Goal: Task Accomplishment & Management: Manage account settings

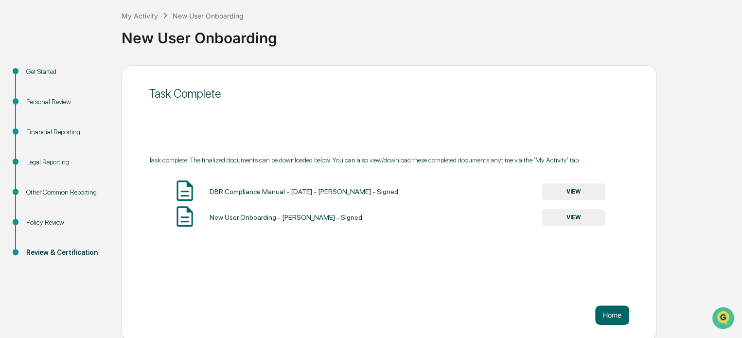
scroll to position [53, 0]
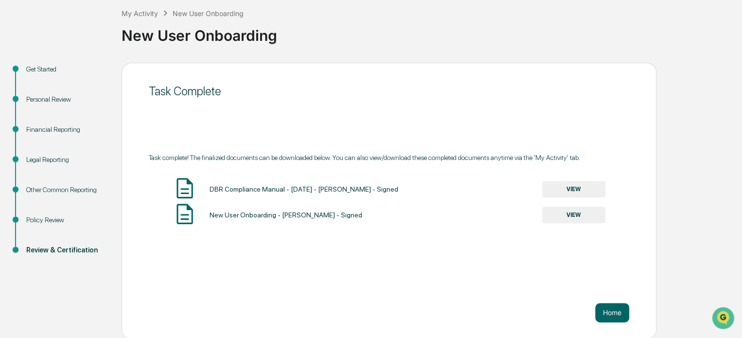
click at [36, 101] on div "Personal Review" at bounding box center [66, 99] width 80 height 10
click at [48, 98] on div "Personal Review" at bounding box center [66, 99] width 80 height 10
click at [53, 131] on div "Financial Reporting" at bounding box center [66, 130] width 80 height 10
click at [54, 161] on div "Legal Reporting" at bounding box center [66, 160] width 80 height 10
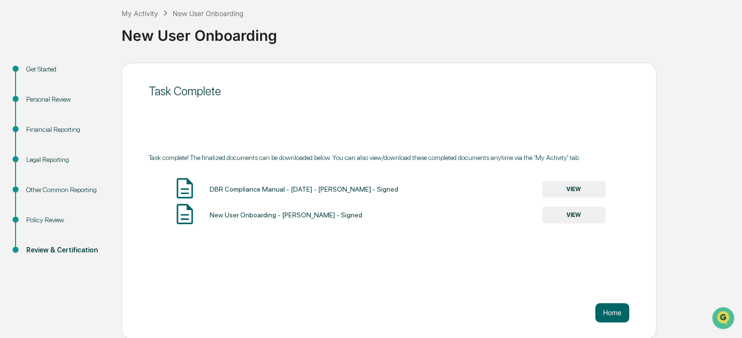
click at [55, 186] on div "Other Common Reporting" at bounding box center [66, 190] width 80 height 10
click at [51, 215] on div "Policy Review" at bounding box center [66, 220] width 80 height 10
click at [53, 247] on div "Review & Certification" at bounding box center [66, 250] width 80 height 10
click at [59, 249] on div "Review & Certification" at bounding box center [66, 250] width 80 height 10
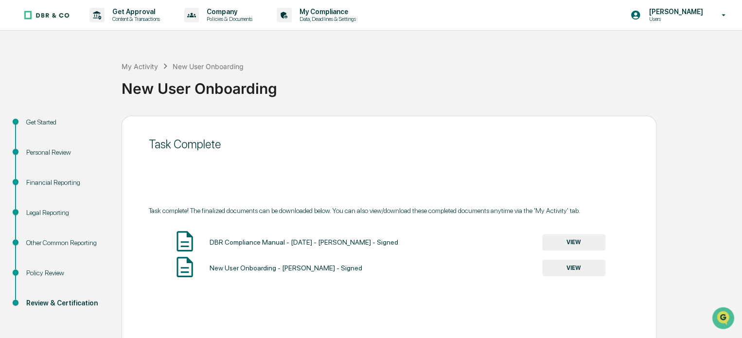
click at [195, 66] on div "New User Onboarding" at bounding box center [208, 66] width 71 height 8
click at [142, 66] on div "My Activity" at bounding box center [140, 66] width 36 height 8
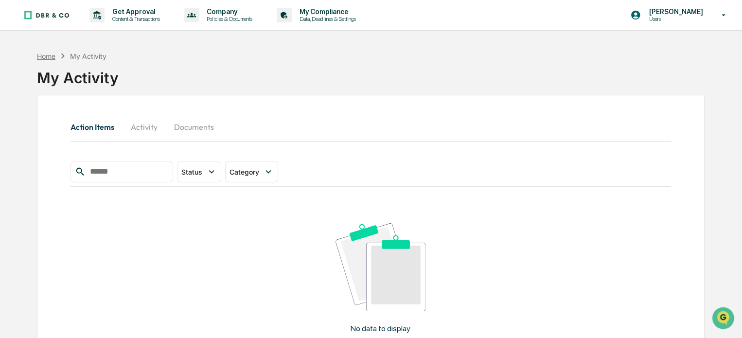
click at [49, 59] on div "Home" at bounding box center [46, 56] width 18 height 8
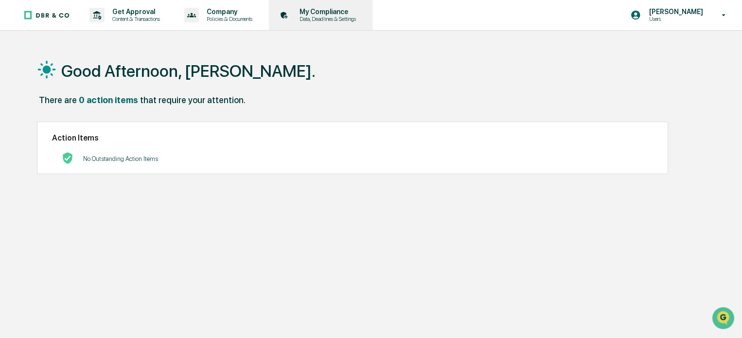
click at [333, 14] on p "My Compliance" at bounding box center [326, 12] width 69 height 8
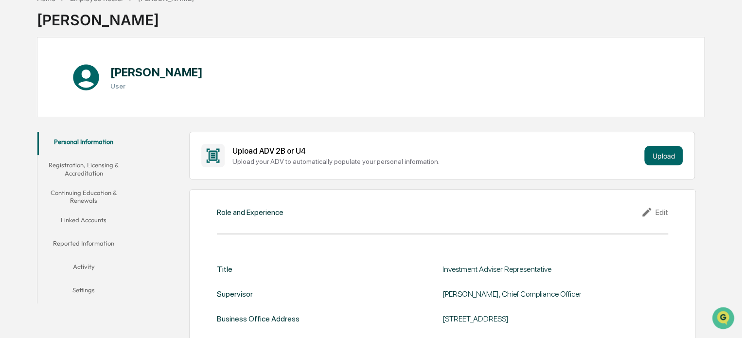
scroll to position [58, 0]
click at [82, 163] on button "Registration, Licensing & Accreditation" at bounding box center [83, 169] width 93 height 28
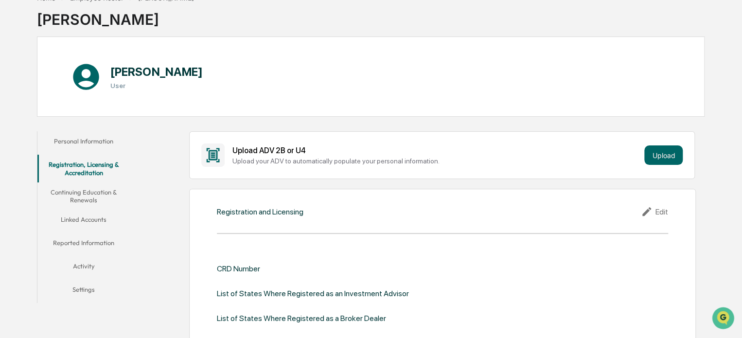
click at [86, 141] on button "Personal Information" at bounding box center [83, 142] width 93 height 23
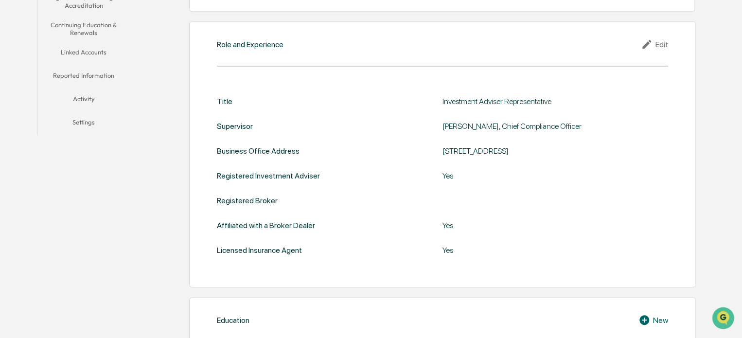
scroll to position [223, 0]
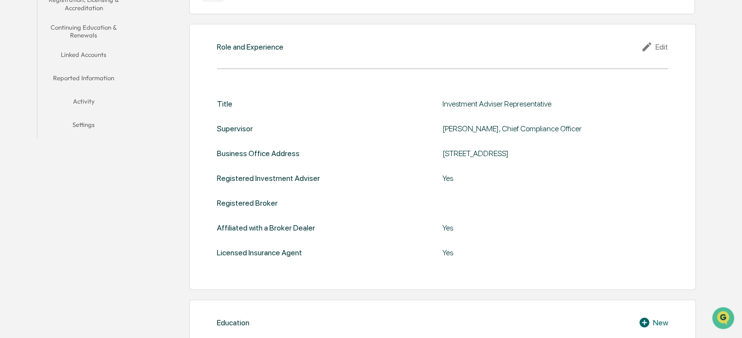
click at [661, 48] on div "Edit" at bounding box center [654, 47] width 27 height 12
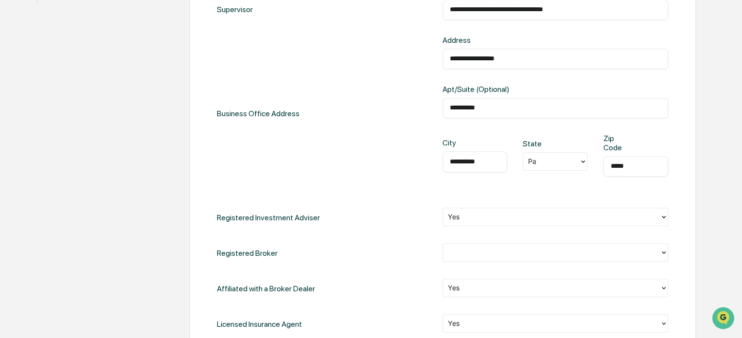
scroll to position [420, 0]
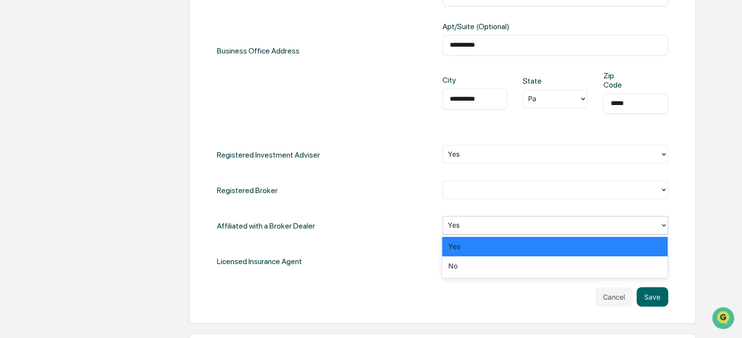
click at [531, 228] on div "Yes" at bounding box center [551, 225] width 217 height 15
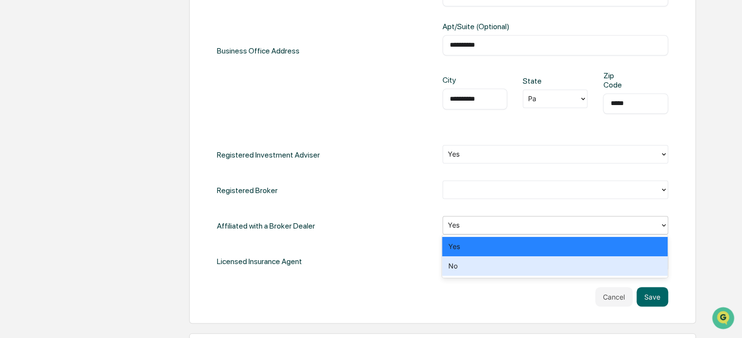
click at [522, 269] on div "No" at bounding box center [555, 265] width 226 height 19
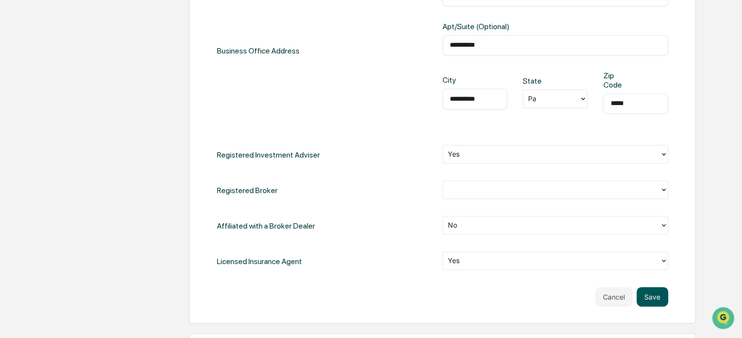
click at [647, 297] on button "Save" at bounding box center [653, 296] width 32 height 19
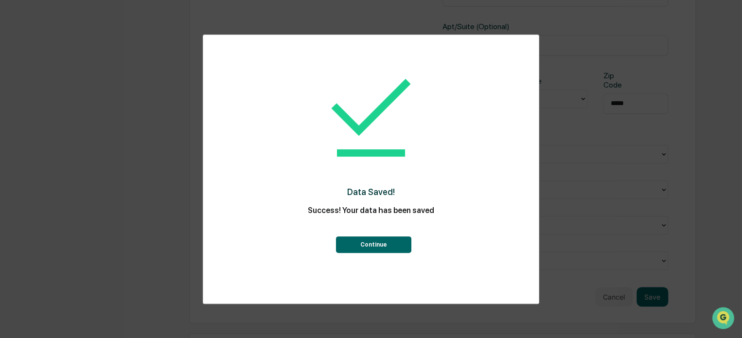
click at [369, 245] on button "Continue" at bounding box center [373, 244] width 75 height 17
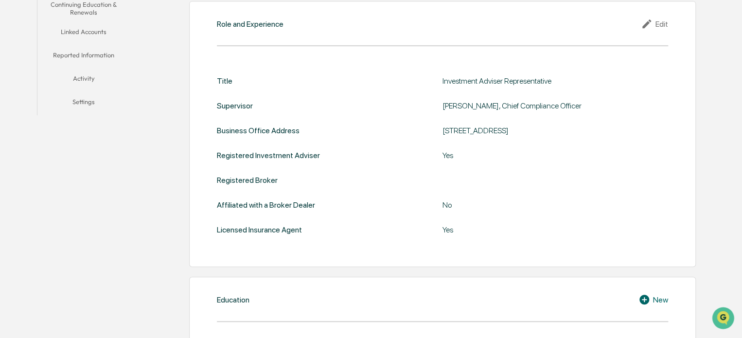
scroll to position [0, 0]
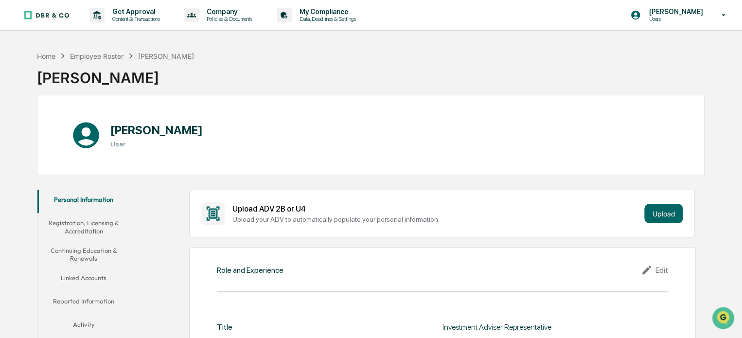
click at [89, 229] on button "Registration, Licensing & Accreditation" at bounding box center [83, 227] width 93 height 28
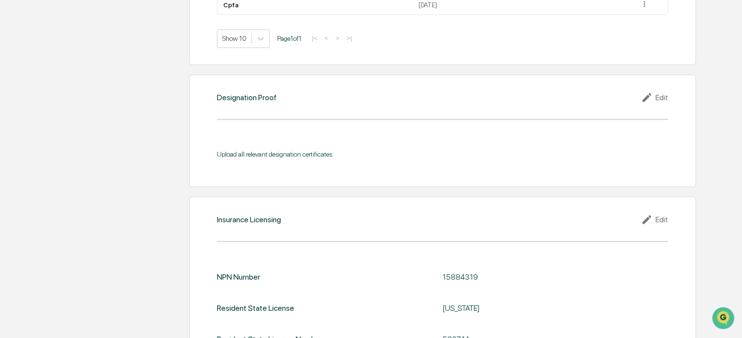
scroll to position [842, 0]
click at [311, 150] on div "Upload all relevant designation certificates." at bounding box center [442, 153] width 451 height 8
click at [662, 94] on div "Edit" at bounding box center [654, 96] width 27 height 12
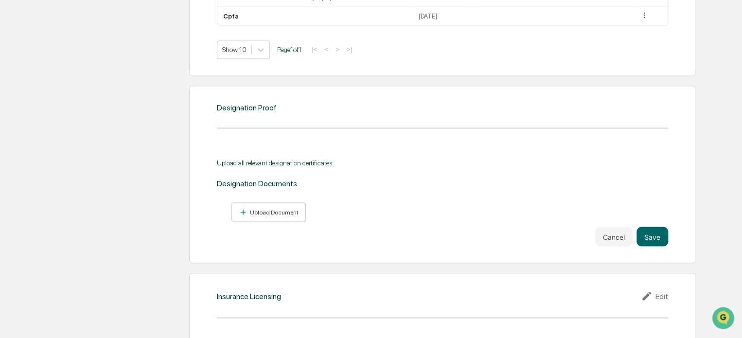
scroll to position [830, 0]
click at [285, 203] on button "Upload Document" at bounding box center [269, 213] width 74 height 20
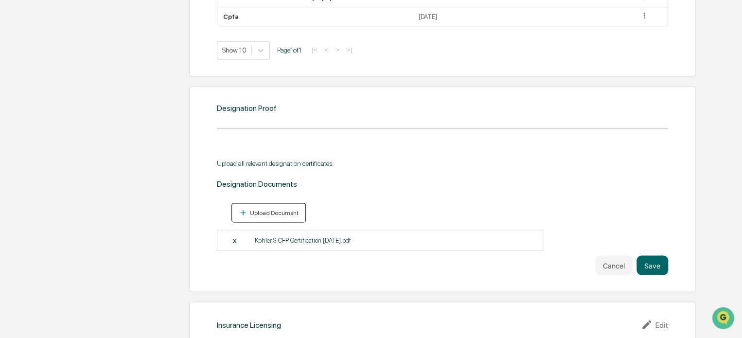
click at [275, 215] on div "Upload Document" at bounding box center [269, 212] width 60 height 9
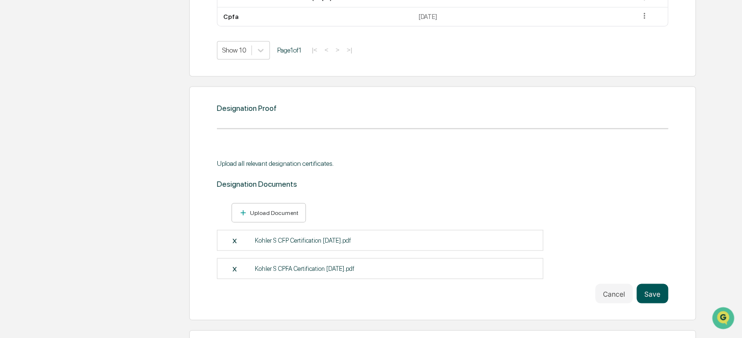
click at [647, 296] on button "Save" at bounding box center [653, 293] width 32 height 19
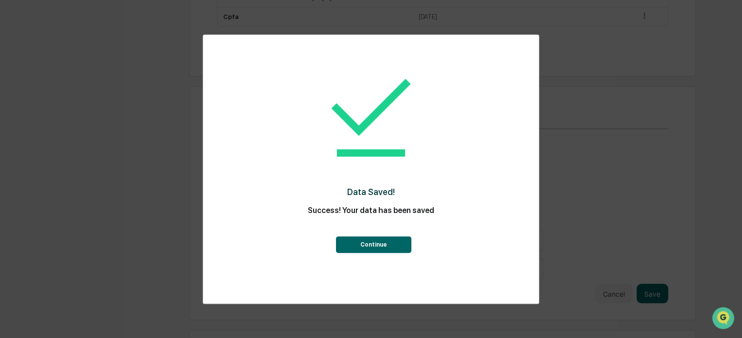
click at [377, 248] on button "Continue" at bounding box center [373, 244] width 75 height 17
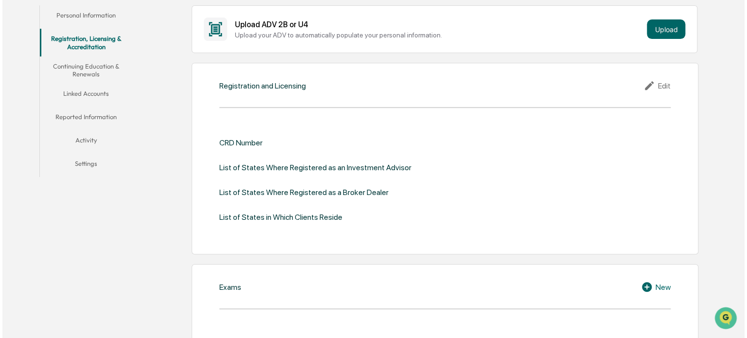
scroll to position [0, 0]
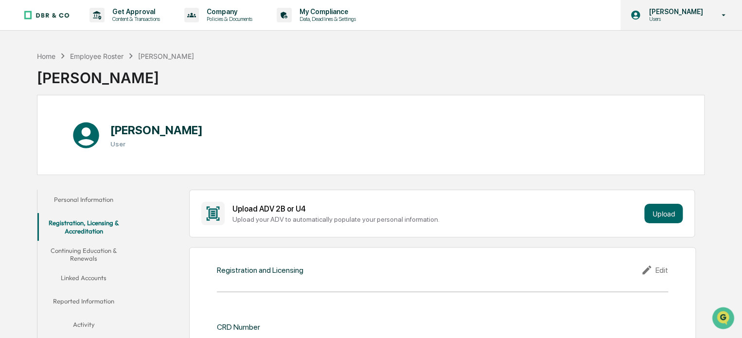
click at [692, 7] on div "[PERSON_NAME] Users" at bounding box center [682, 15] width 122 height 30
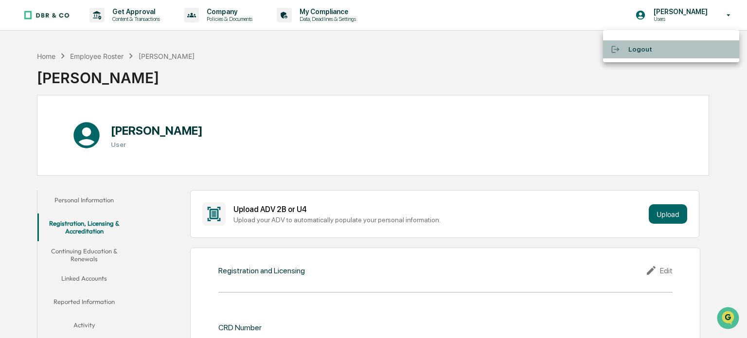
click at [659, 55] on li "Logout" at bounding box center [671, 49] width 136 height 18
